Goal: Information Seeking & Learning: Learn about a topic

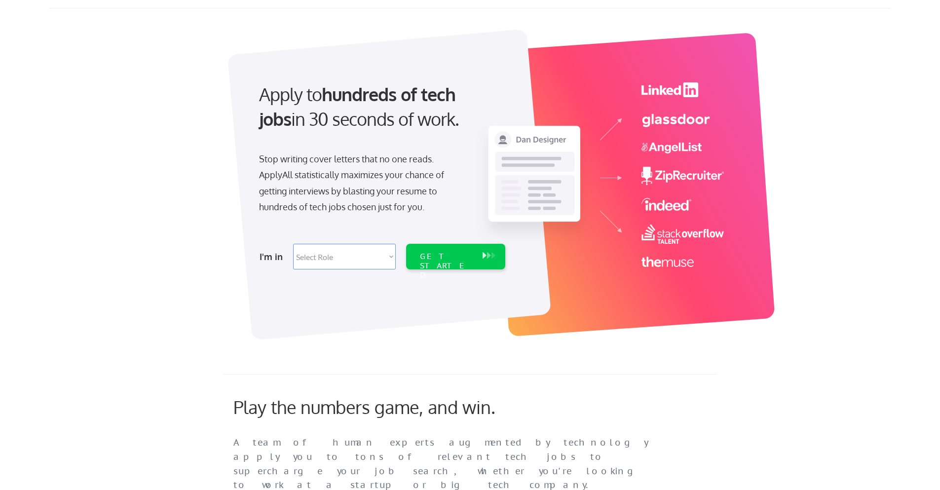
scroll to position [49, 0]
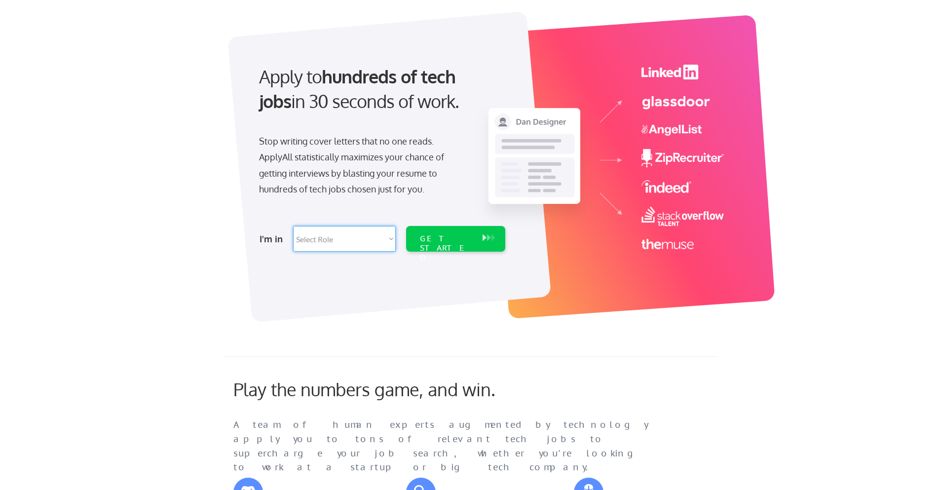
click at [346, 238] on select "Select Role Software Engineering Product Management Customer Success Sales UI/U…" at bounding box center [344, 239] width 103 height 26
select select ""engineering""
click at [293, 226] on select "Select Role Software Engineering Product Management Customer Success Sales UI/U…" at bounding box center [344, 239] width 103 height 26
select select ""engineering""
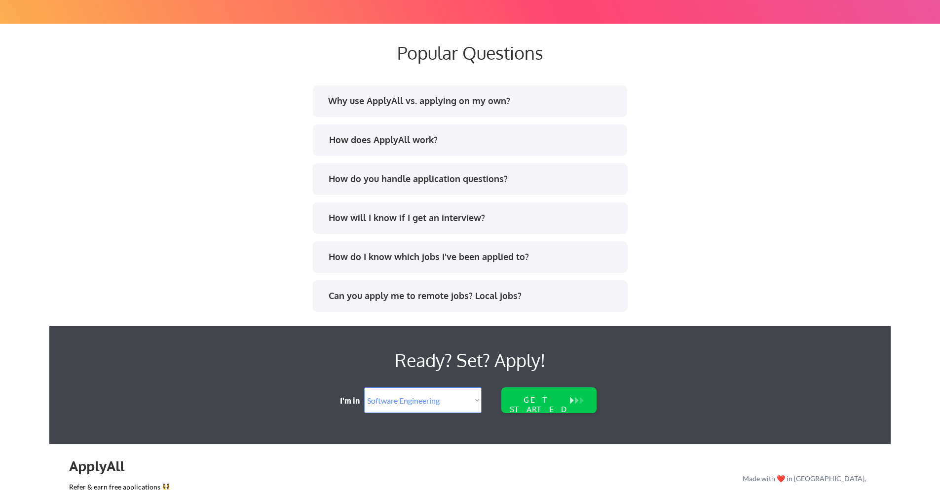
scroll to position [1874, 0]
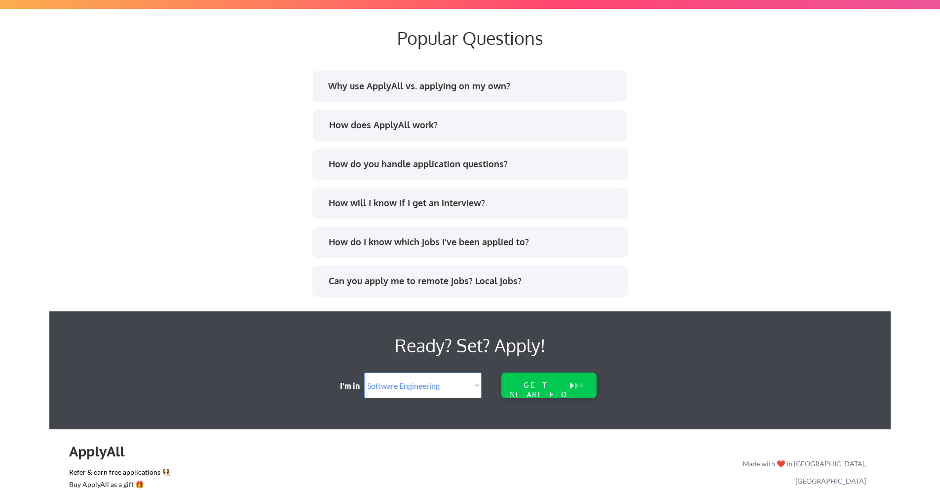
click at [435, 96] on div "Why use ApplyAll vs. applying on my own?" at bounding box center [470, 87] width 314 height 32
click at [437, 88] on div "Why use ApplyAll vs. applying on my own?" at bounding box center [473, 86] width 290 height 12
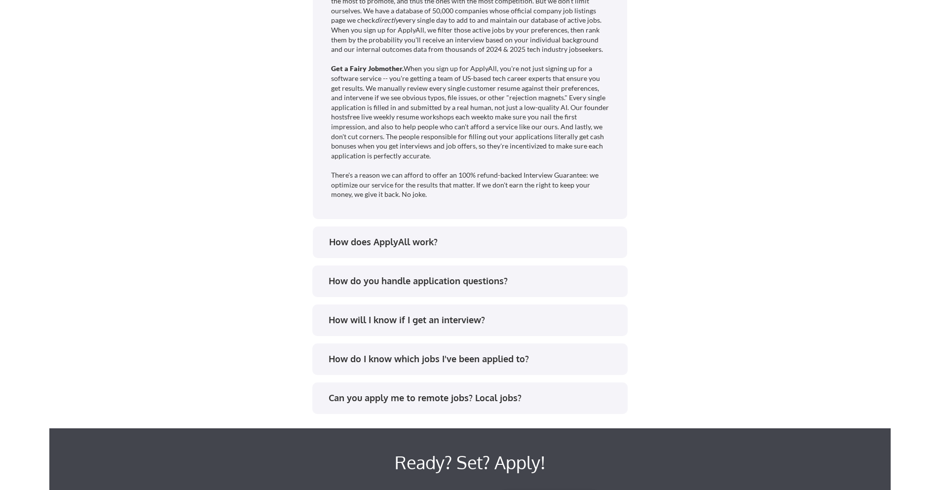
scroll to position [2121, 0]
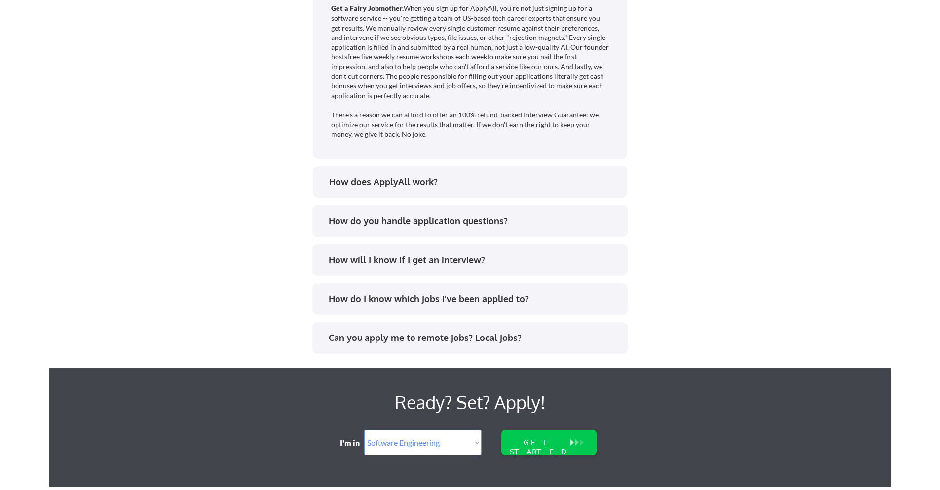
click at [415, 180] on div "How does ApplyAll work?" at bounding box center [474, 182] width 290 height 12
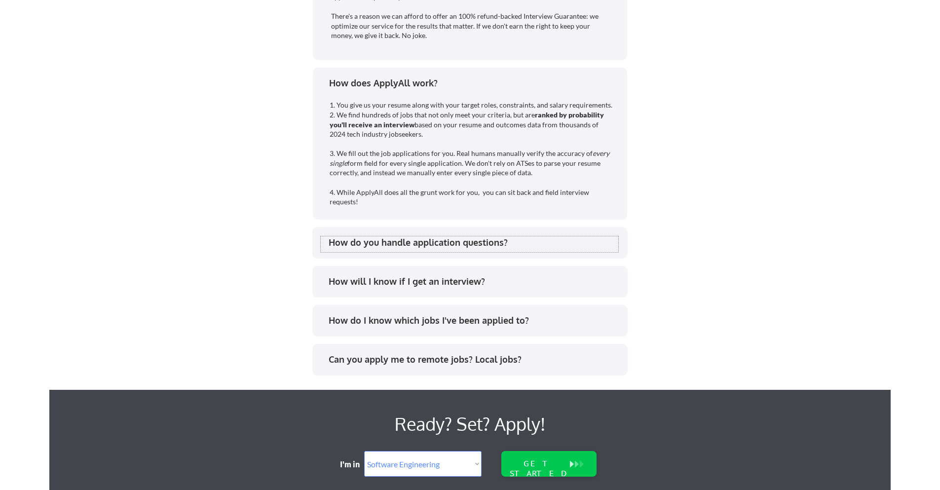
click at [431, 249] on div "How do you handle application questions?" at bounding box center [469, 244] width 297 height 16
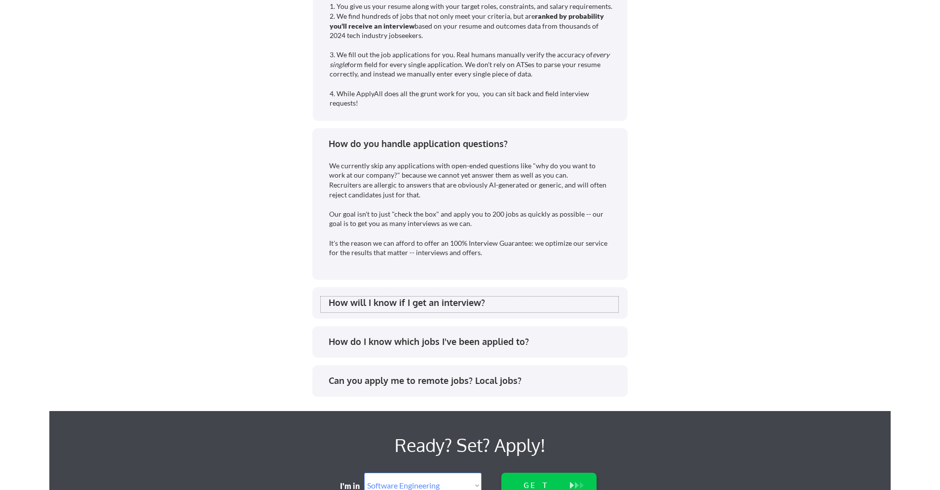
click at [437, 305] on div "How will I know if I get an interview?" at bounding box center [473, 302] width 290 height 12
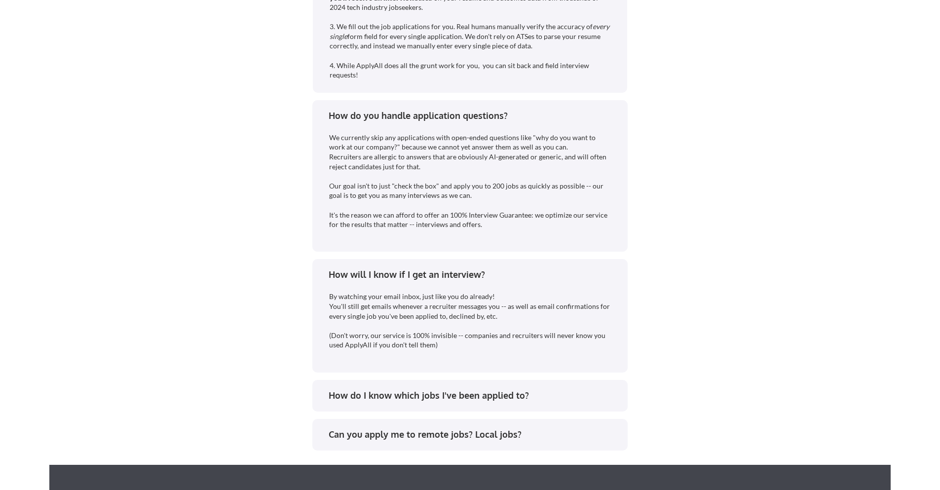
scroll to position [2417, 0]
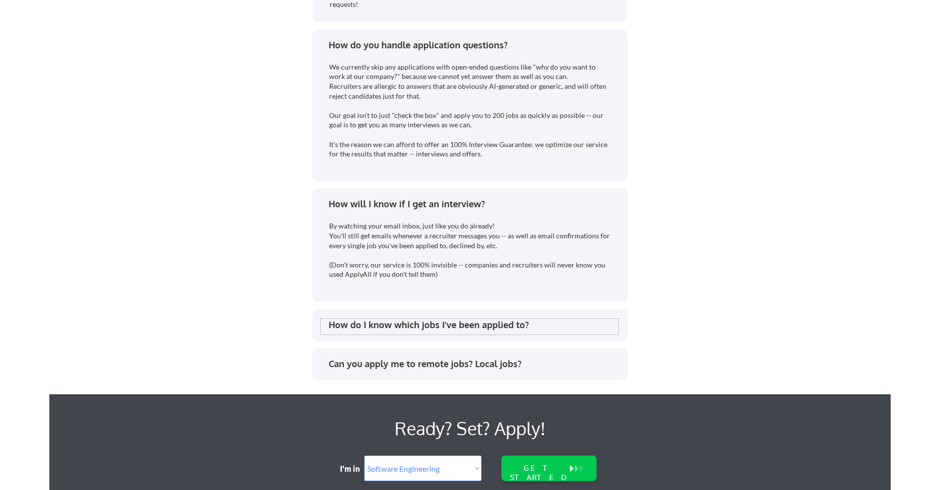
click at [406, 328] on div "How do I know which jobs I've been applied to?" at bounding box center [473, 325] width 290 height 12
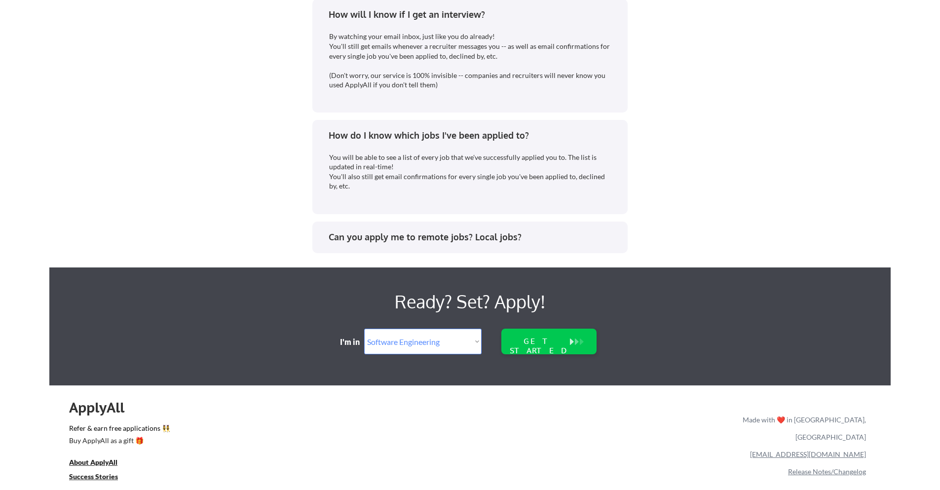
scroll to position [2664, 0]
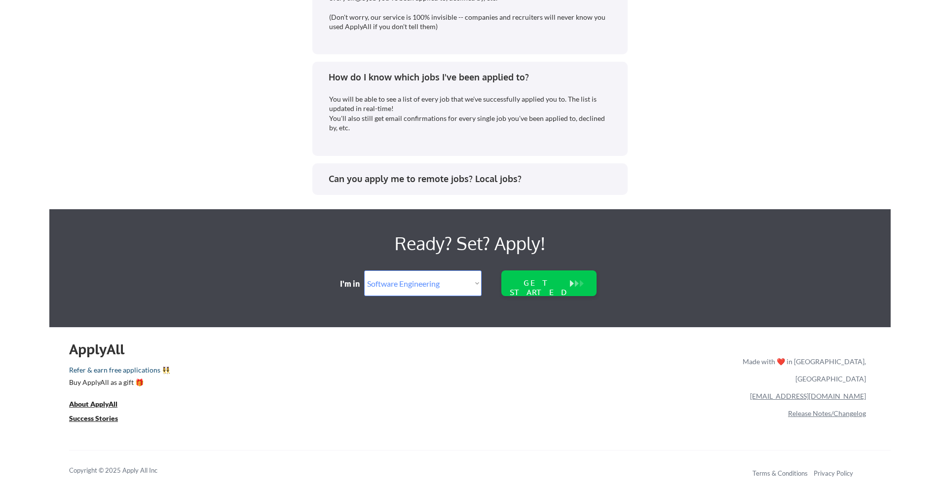
click at [145, 370] on link "Refer & earn free applications 👯‍♀️" at bounding box center [302, 371] width 467 height 10
